Goal: Task Accomplishment & Management: Manage account settings

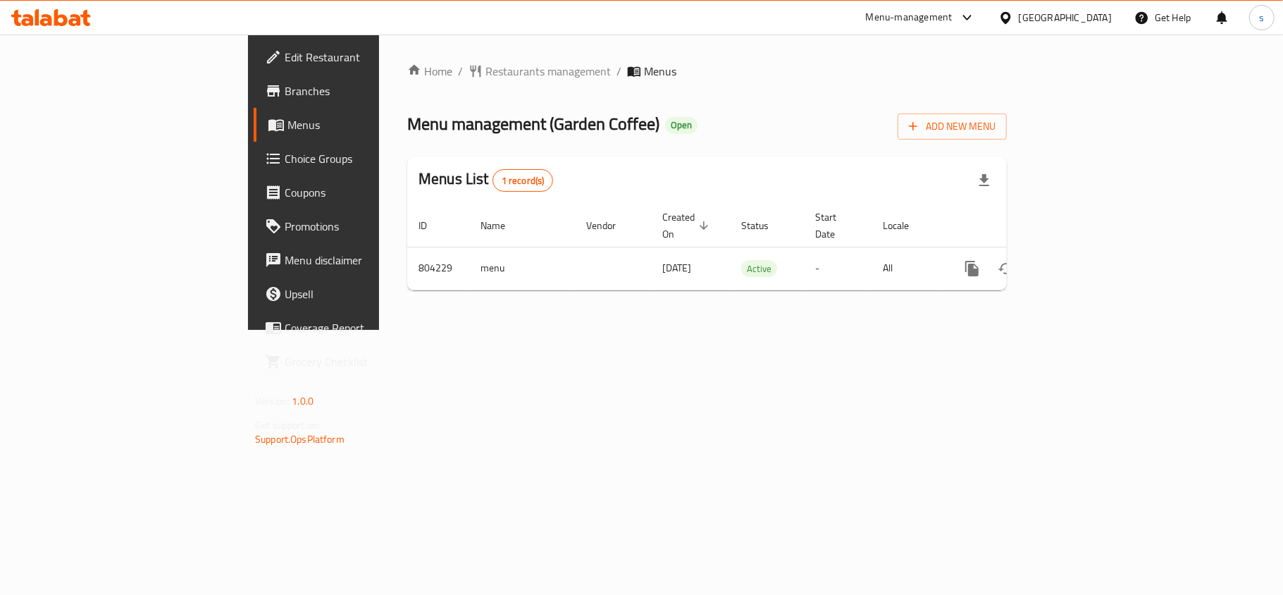
click at [1109, 13] on div "[GEOGRAPHIC_DATA]" at bounding box center [1065, 18] width 93 height 16
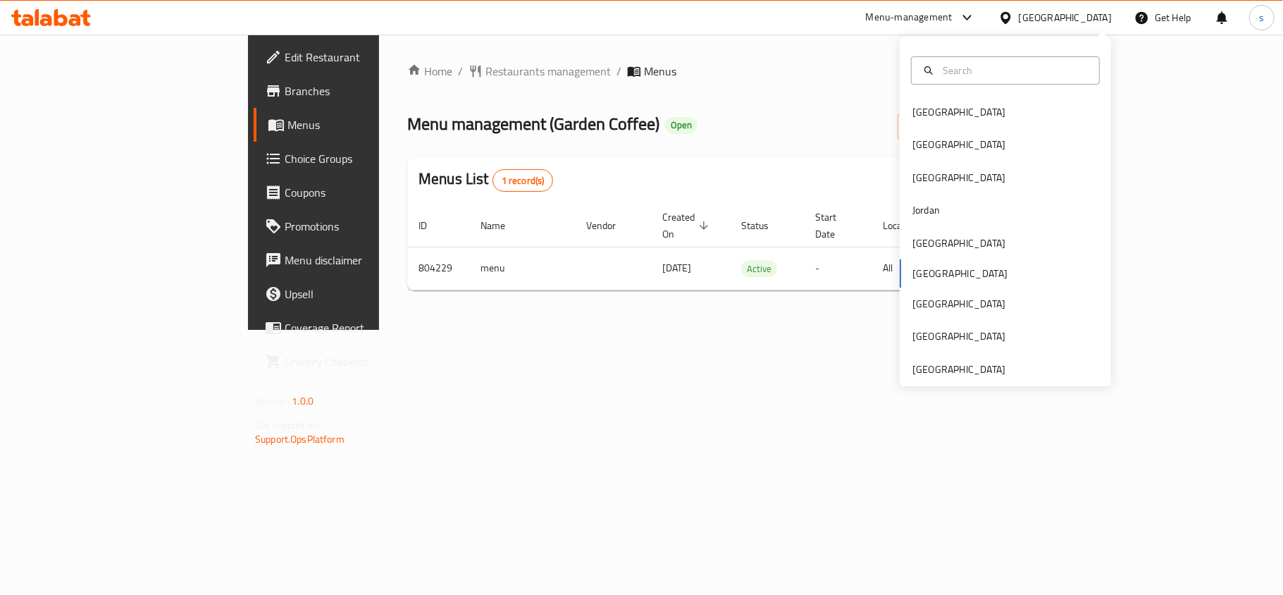
click at [666, 330] on div "Home / Restaurants management / Menus Menu management ( Garden Coffee ) Open Ad…" at bounding box center [707, 182] width 656 height 295
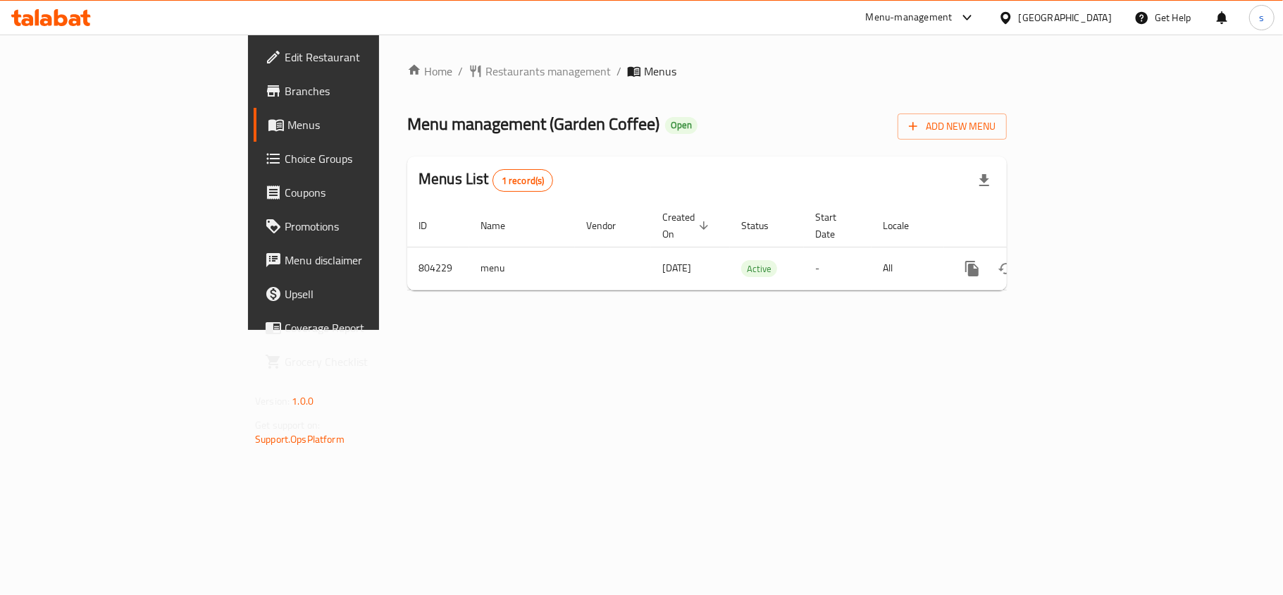
click at [1097, 16] on div "[GEOGRAPHIC_DATA]" at bounding box center [1065, 18] width 93 height 16
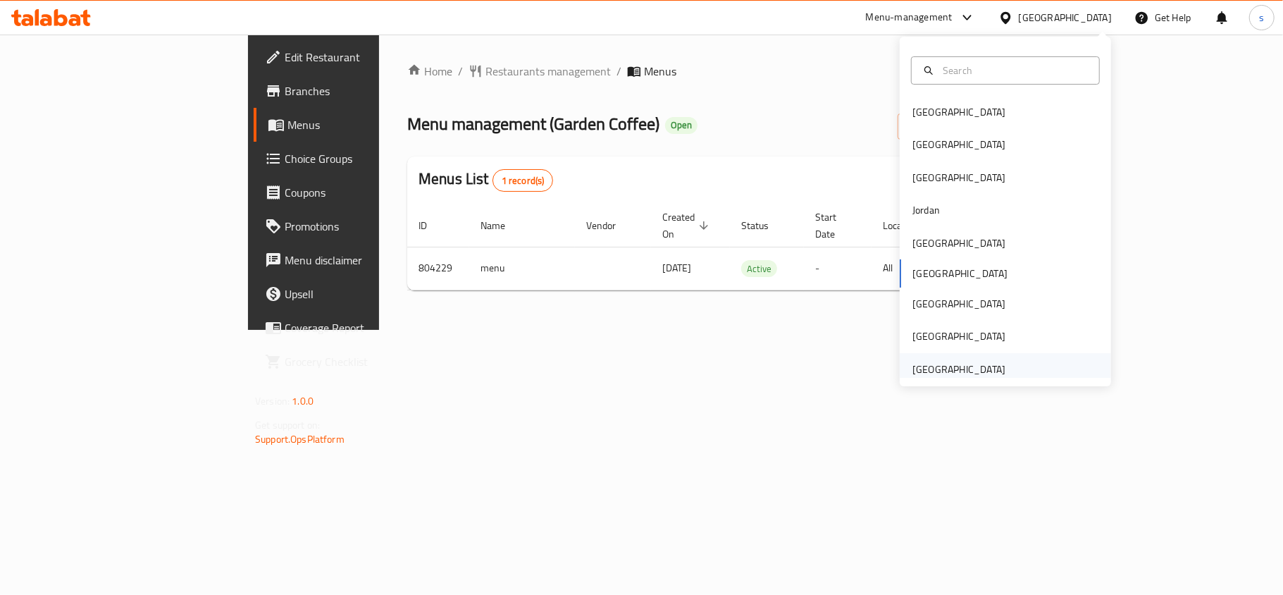
click at [967, 372] on div "[GEOGRAPHIC_DATA]" at bounding box center [958, 369] width 93 height 16
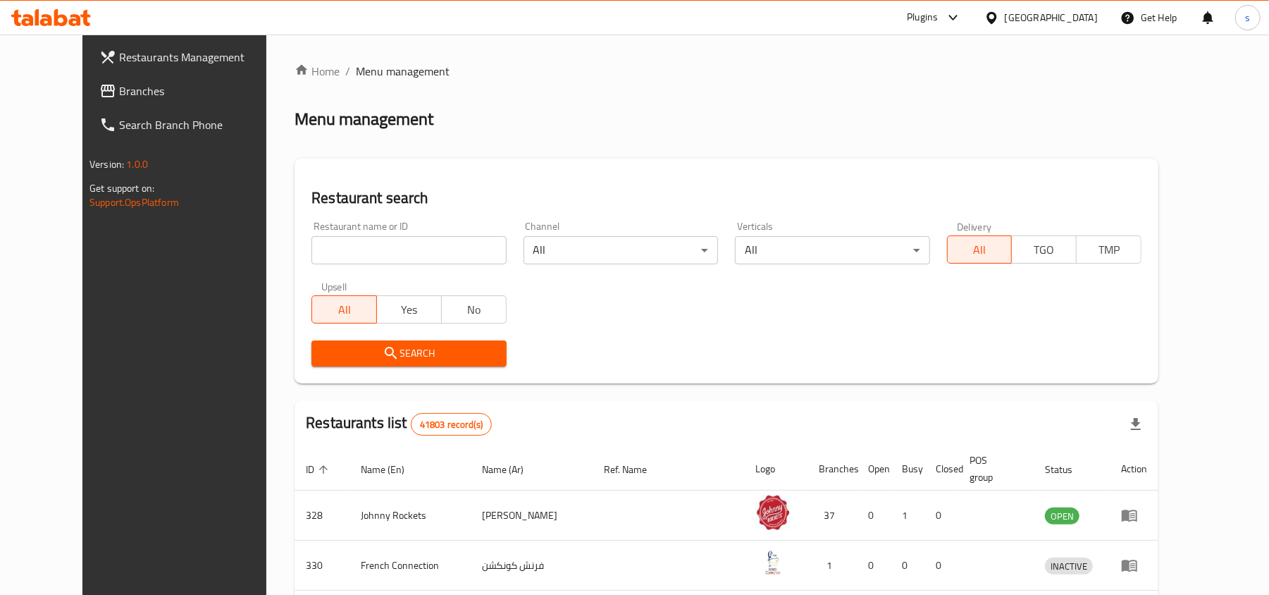
click at [99, 83] on span at bounding box center [109, 90] width 20 height 17
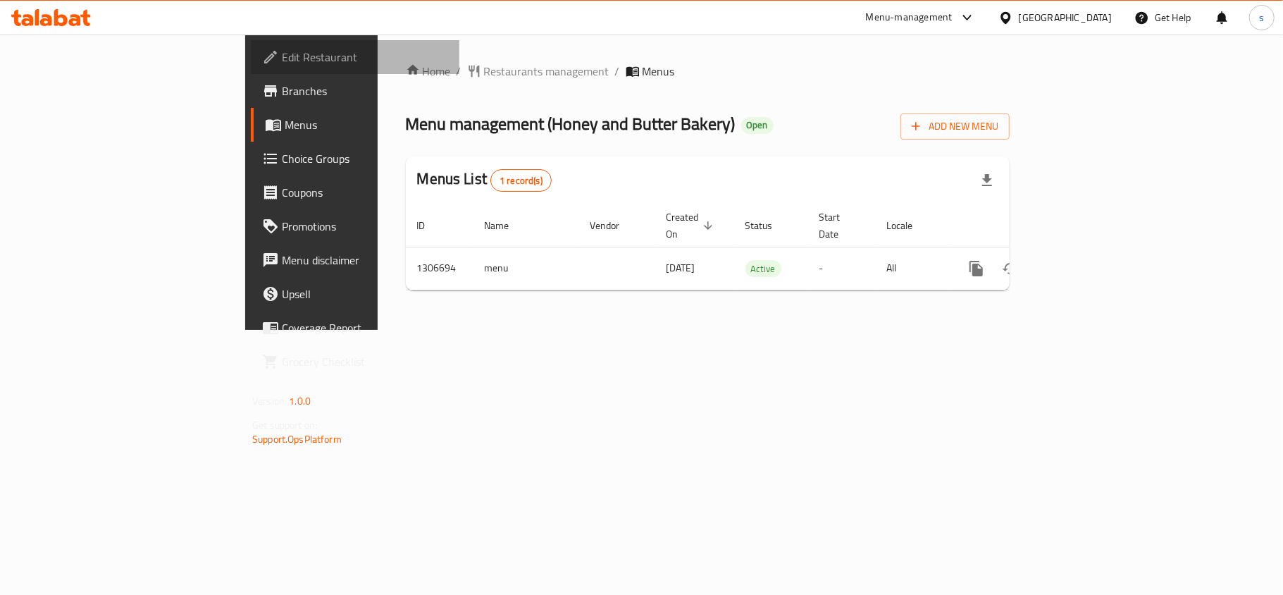
click at [282, 56] on span "Edit Restaurant" at bounding box center [365, 57] width 166 height 17
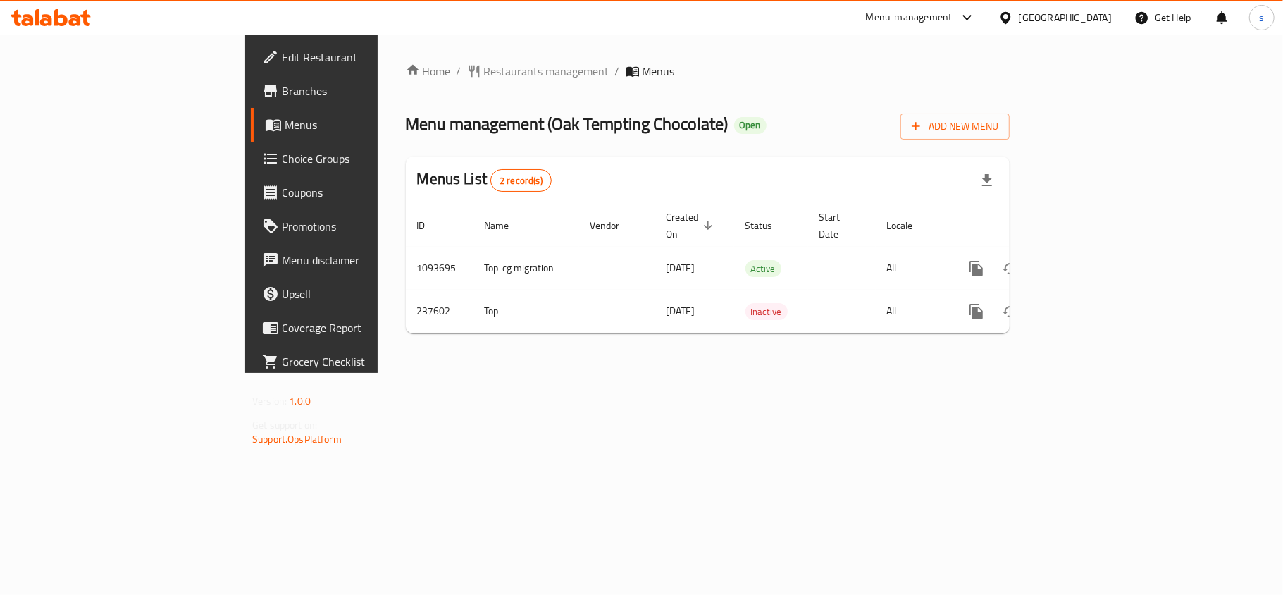
click at [1105, 23] on div "Oman" at bounding box center [1065, 18] width 93 height 16
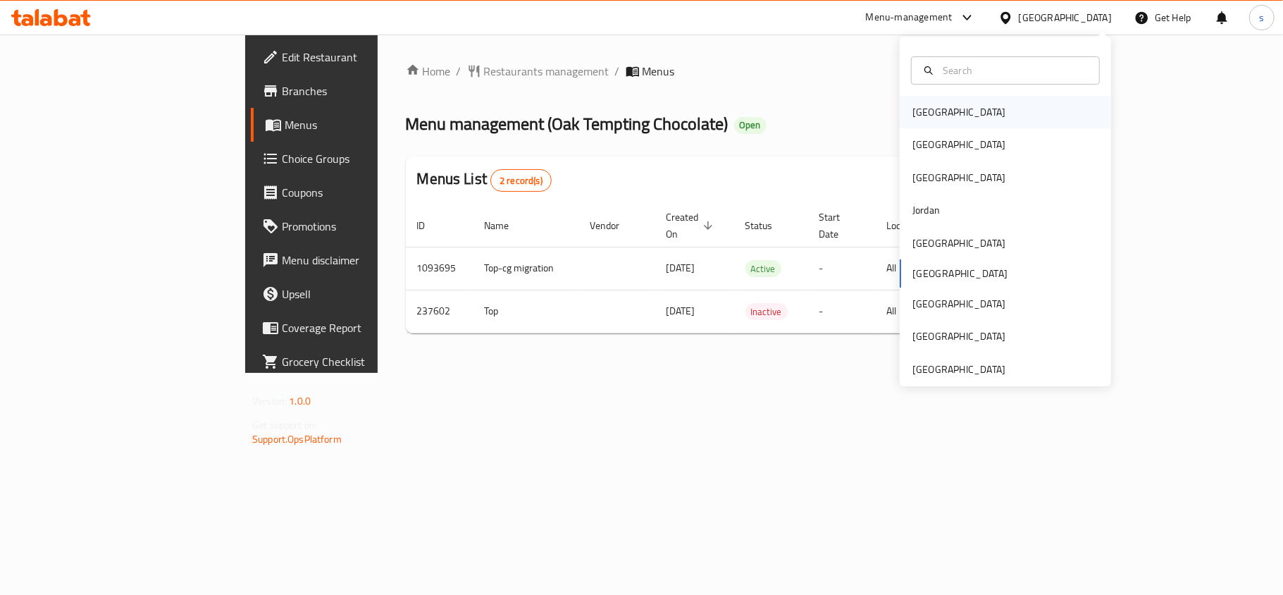
click at [912, 117] on div "[GEOGRAPHIC_DATA]" at bounding box center [958, 112] width 93 height 16
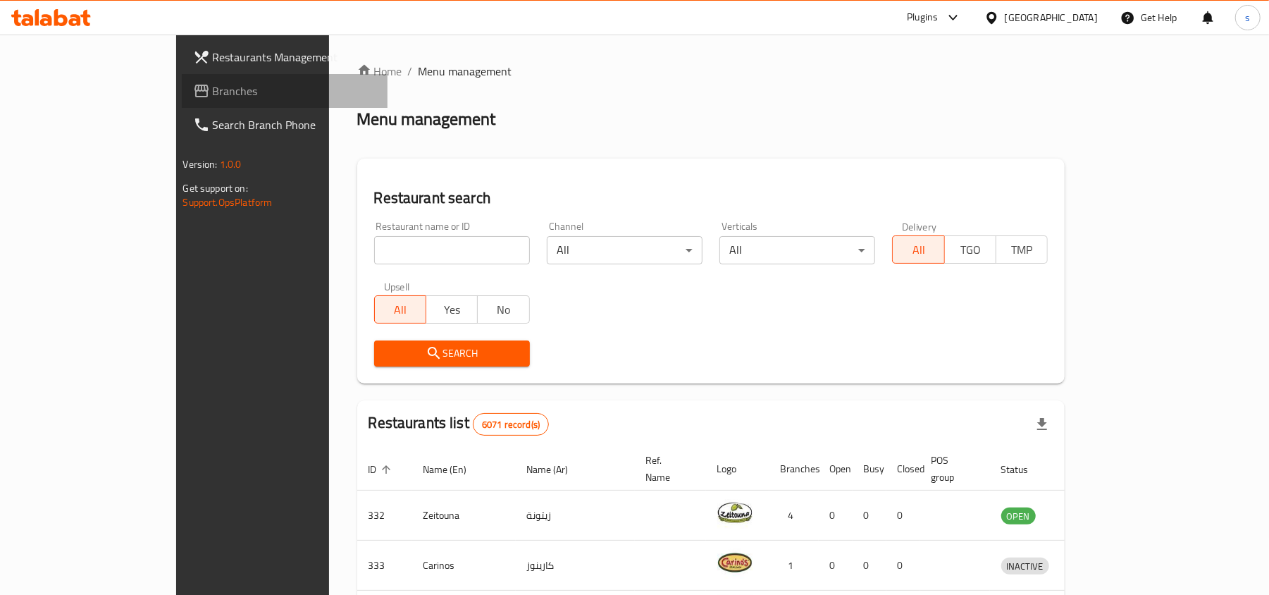
click at [213, 83] on span "Branches" at bounding box center [295, 90] width 164 height 17
